Goal: Task Accomplishment & Management: Use online tool/utility

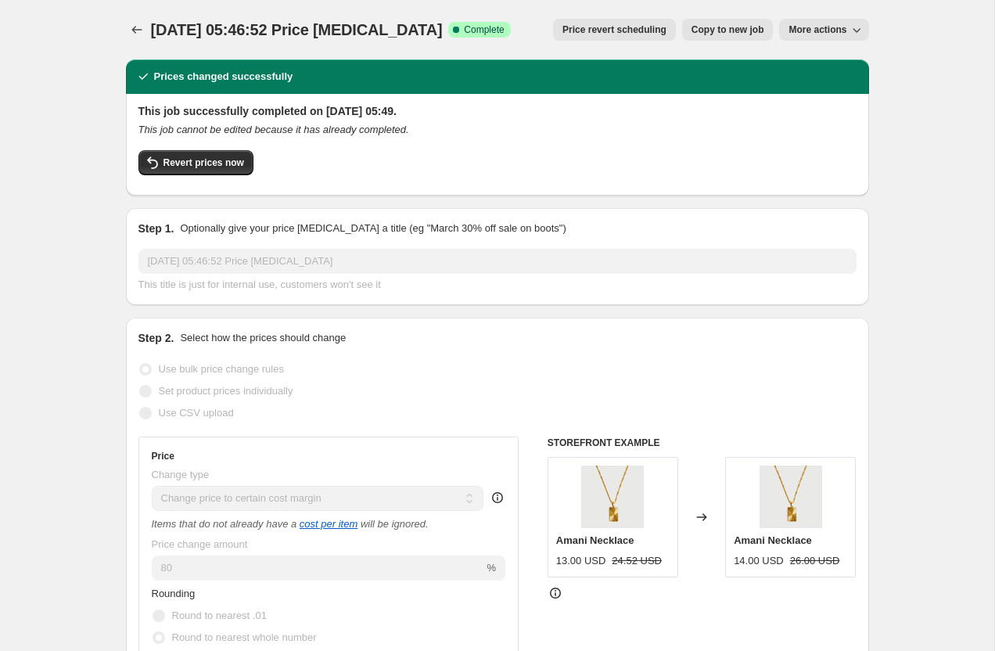
select select "margin"
select select "pp"
click at [135, 27] on icon "Price change jobs" at bounding box center [137, 30] width 16 height 16
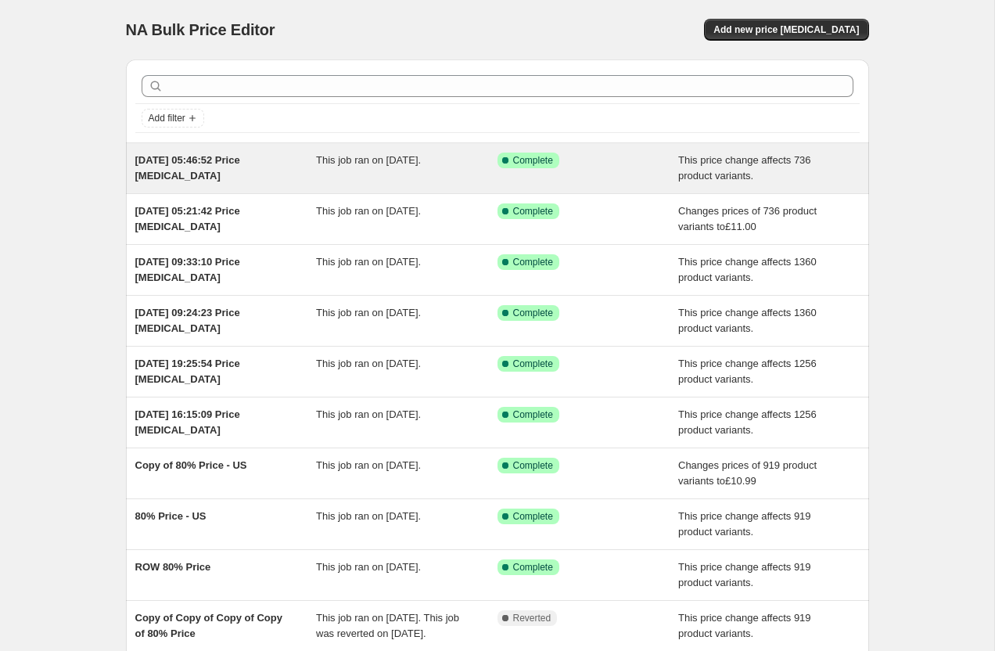
click at [163, 159] on span "[DATE] 05:46:52 Price [MEDICAL_DATA]" at bounding box center [187, 167] width 105 height 27
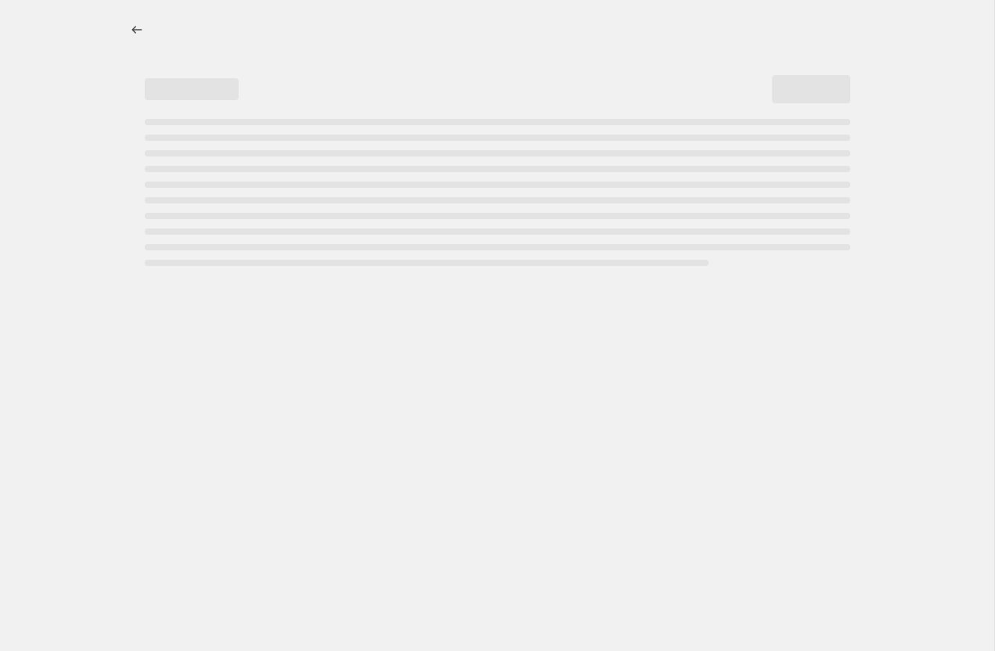
select select "margin"
select select "pp"
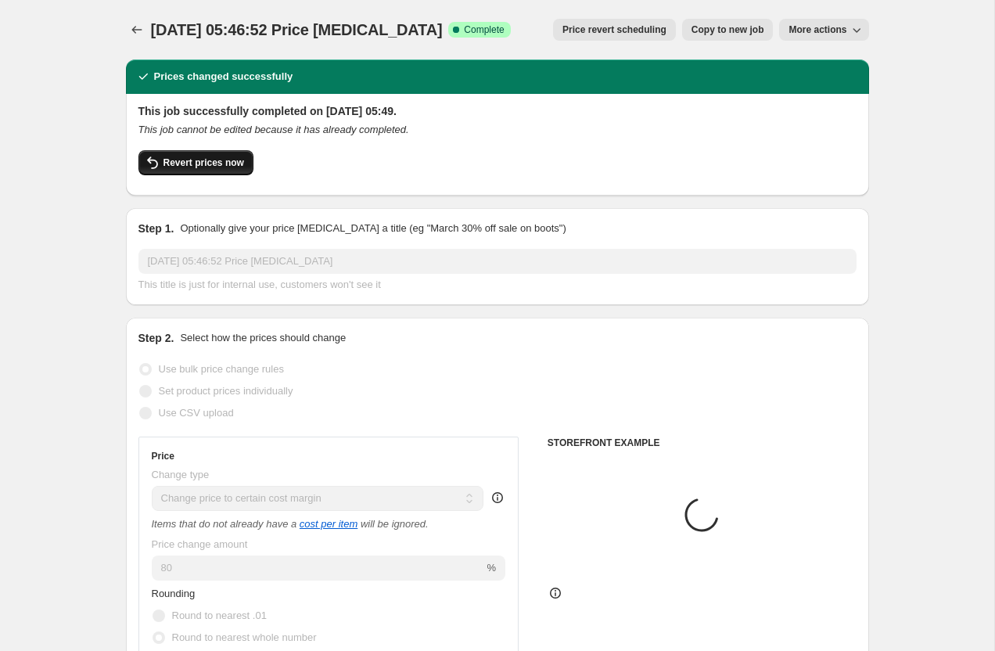
click at [203, 163] on span "Revert prices now" at bounding box center [203, 162] width 81 height 13
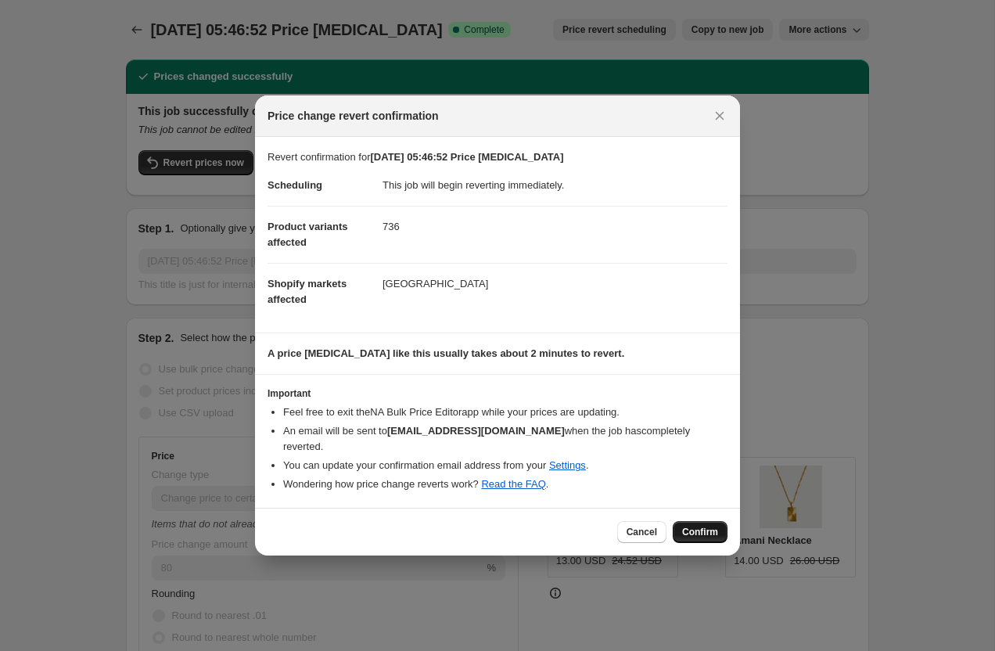
click at [686, 525] on span "Confirm" at bounding box center [700, 531] width 36 height 13
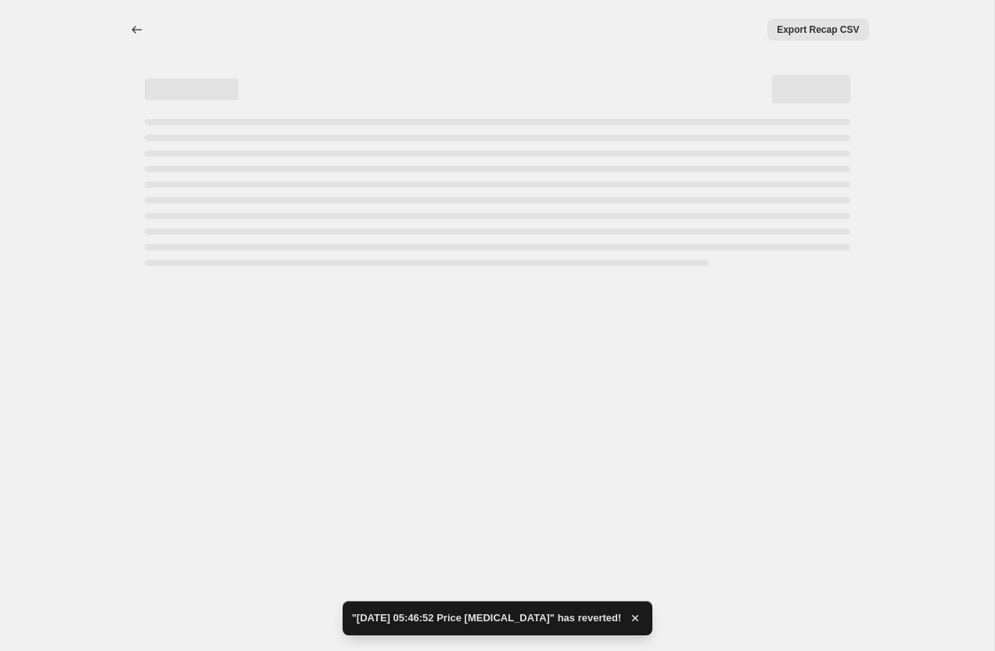
select select "margin"
select select "pp"
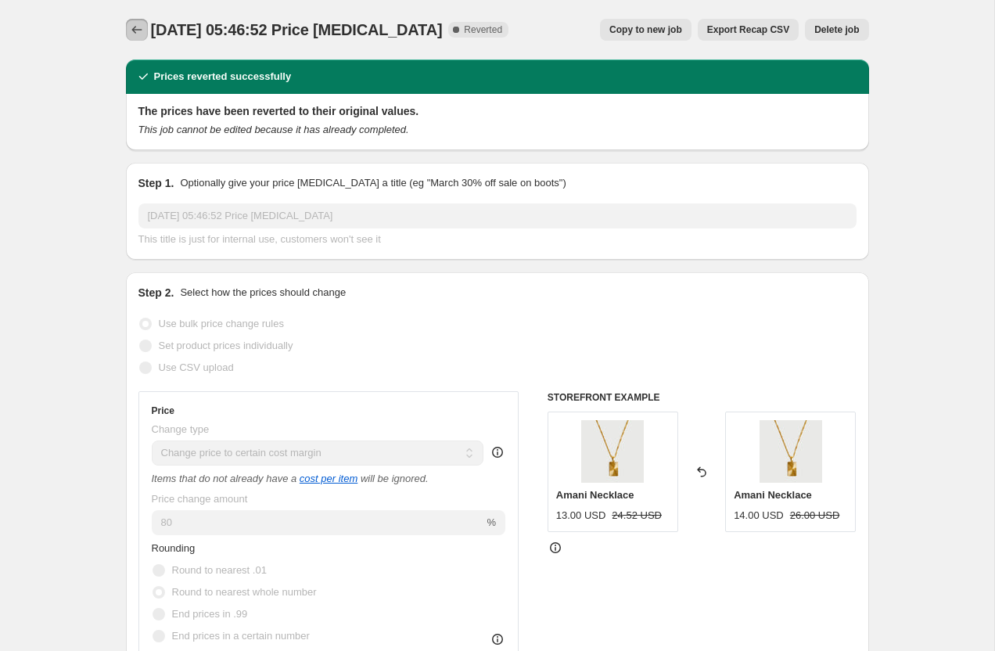
click at [142, 23] on icon "Price change jobs" at bounding box center [137, 30] width 16 height 16
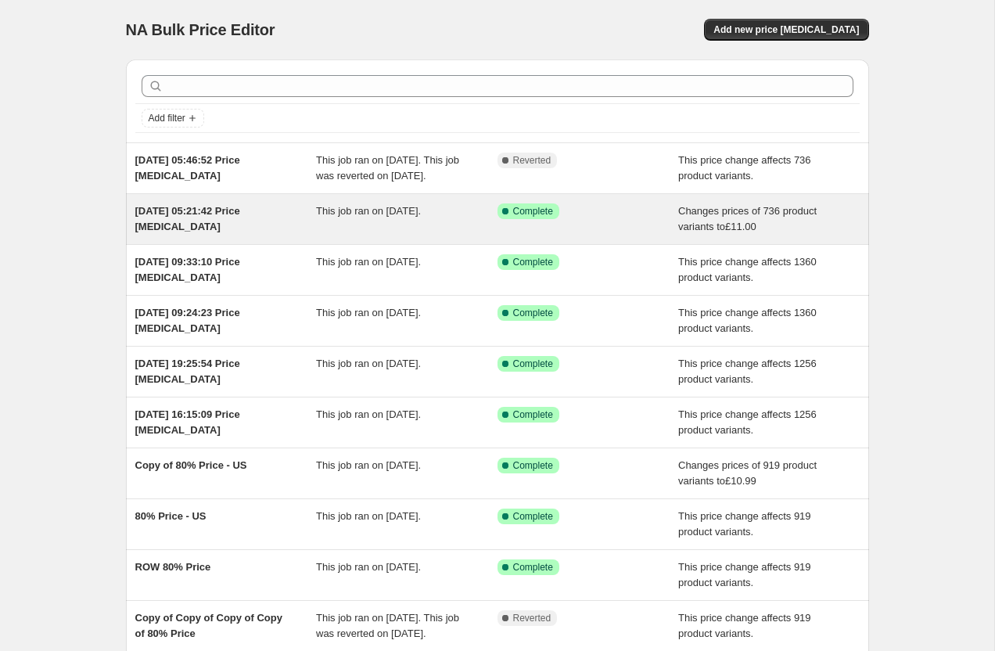
click at [291, 235] on div "[DATE] 05:21:42 Price [MEDICAL_DATA]" at bounding box center [225, 218] width 181 height 31
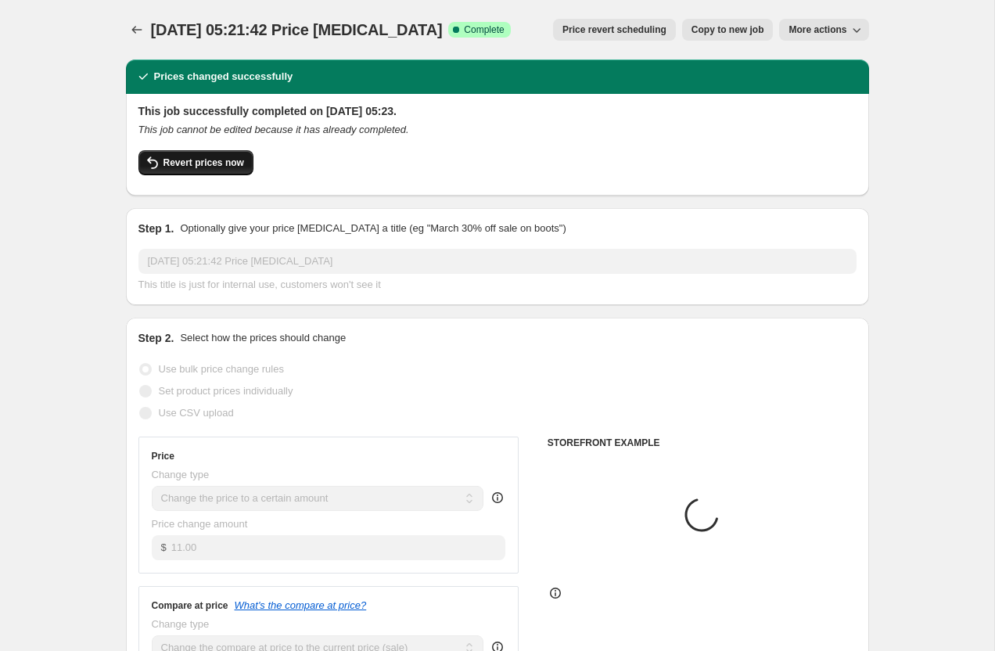
click at [174, 168] on span "Revert prices now" at bounding box center [203, 162] width 81 height 13
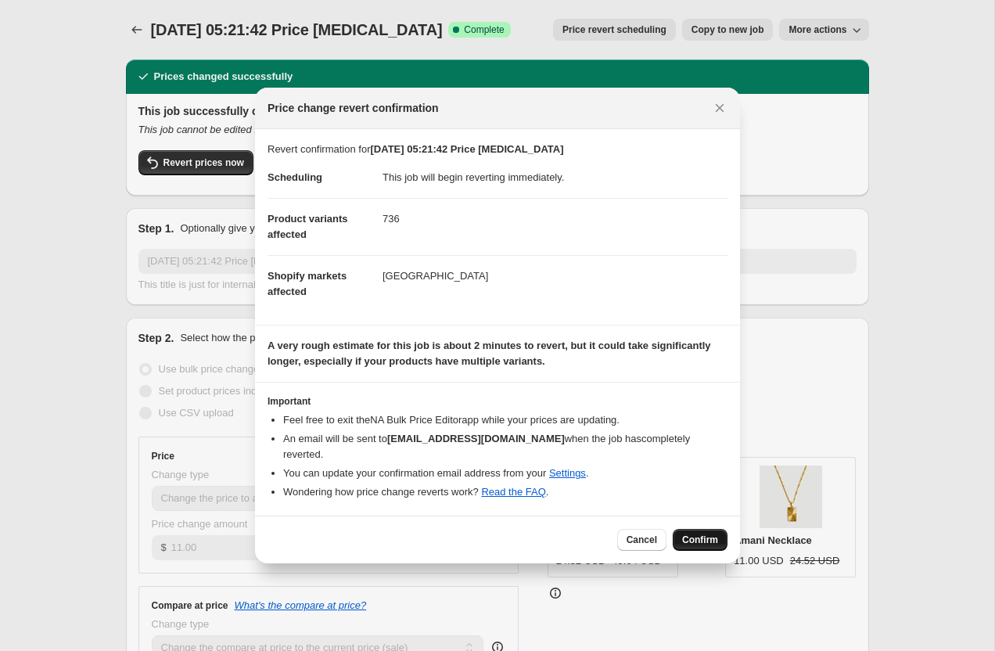
click at [700, 533] on span "Confirm" at bounding box center [700, 539] width 36 height 13
